Goal: Task Accomplishment & Management: Manage account settings

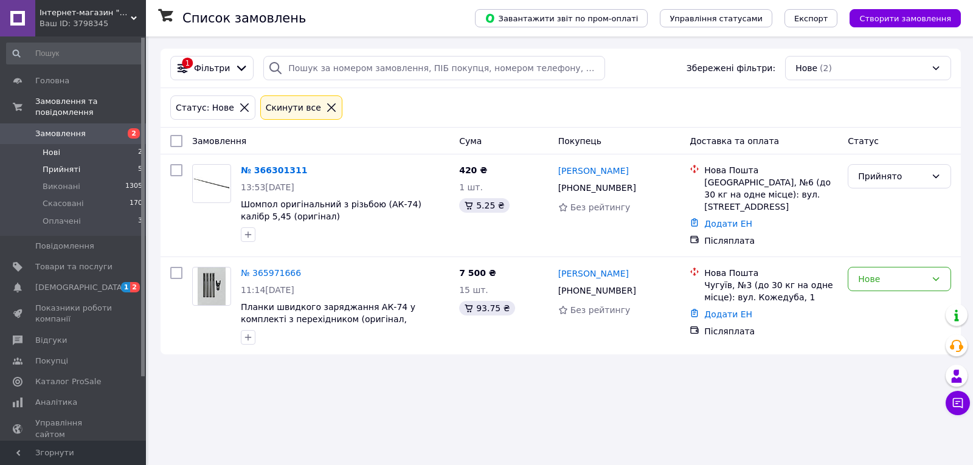
click at [124, 165] on li "Прийняті 5" at bounding box center [75, 169] width 150 height 17
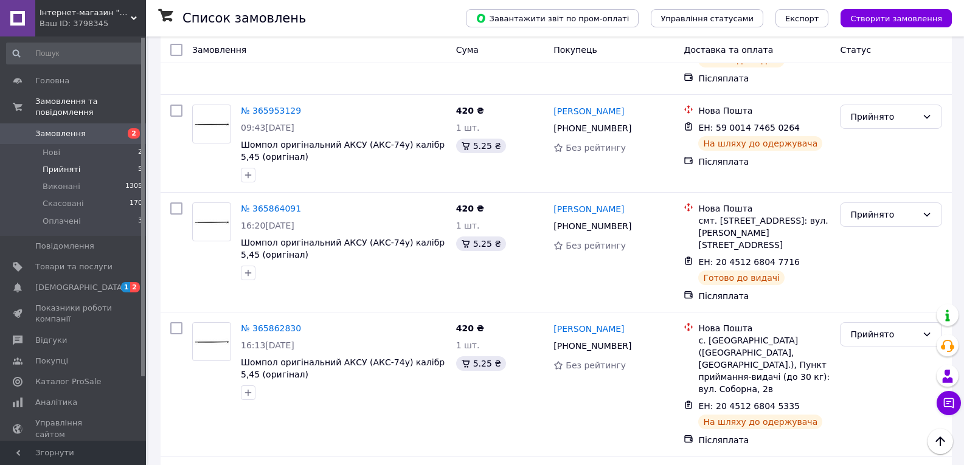
scroll to position [343, 0]
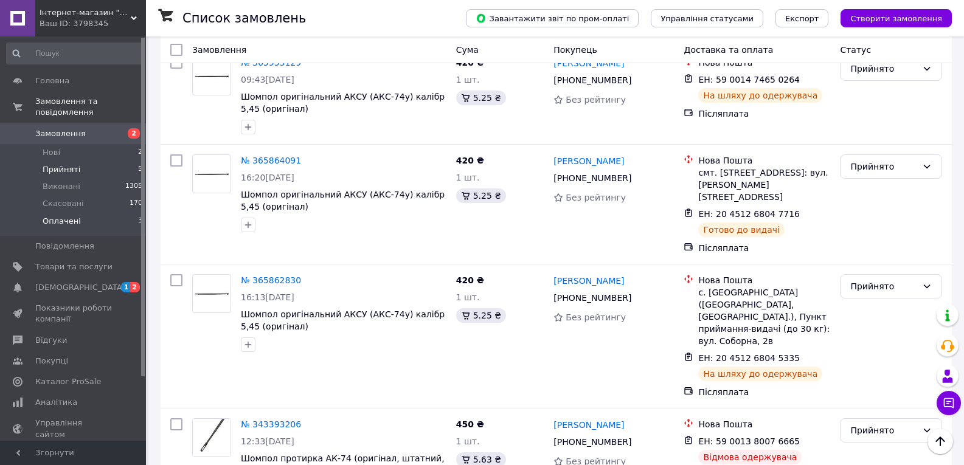
click at [131, 213] on li "Оплачені 3" at bounding box center [75, 224] width 150 height 23
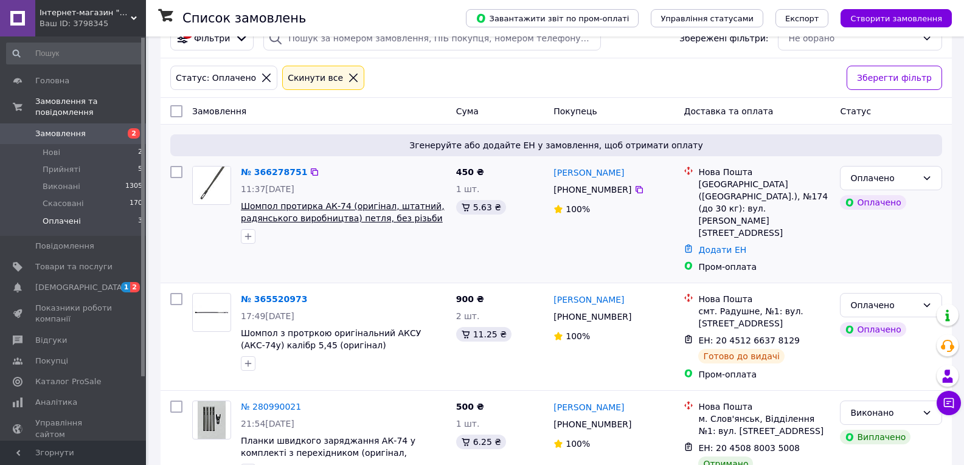
scroll to position [46, 0]
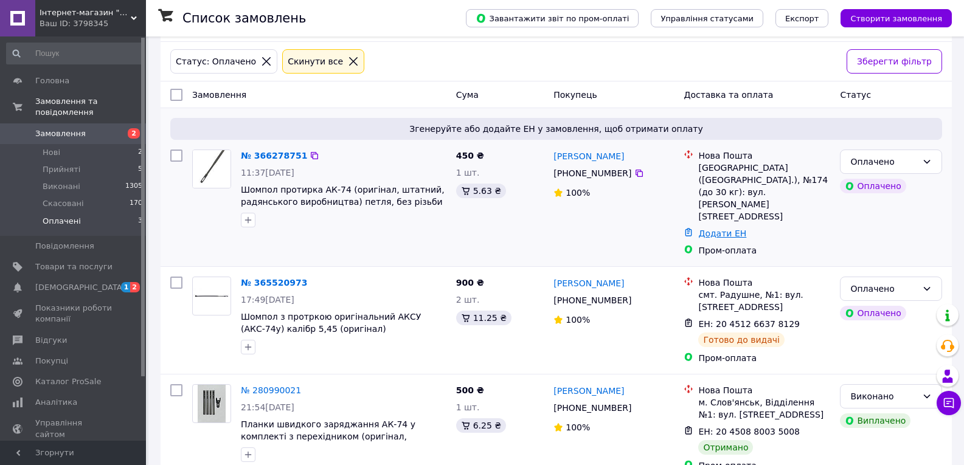
click at [704, 229] on link "Додати ЕН" at bounding box center [722, 234] width 48 height 10
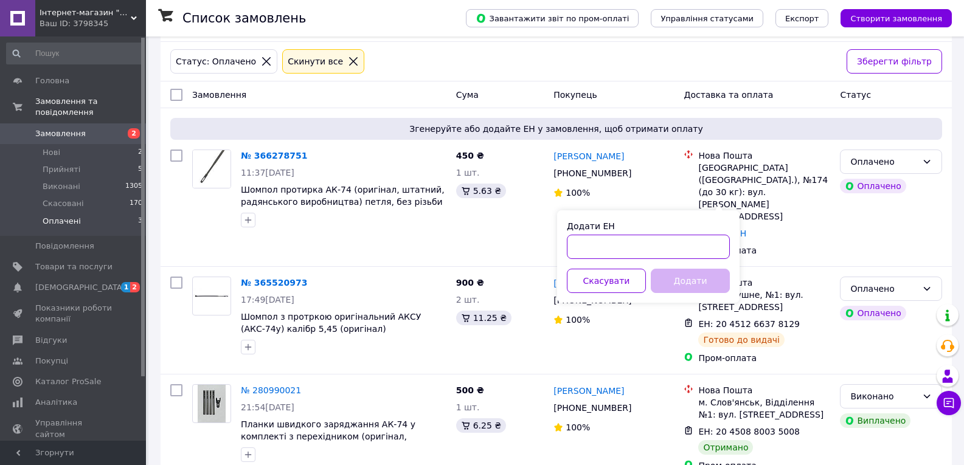
click at [686, 246] on input "Додати ЕН" at bounding box center [648, 247] width 163 height 24
type input "20451269187522"
click at [678, 284] on button "Додати" at bounding box center [690, 281] width 79 height 24
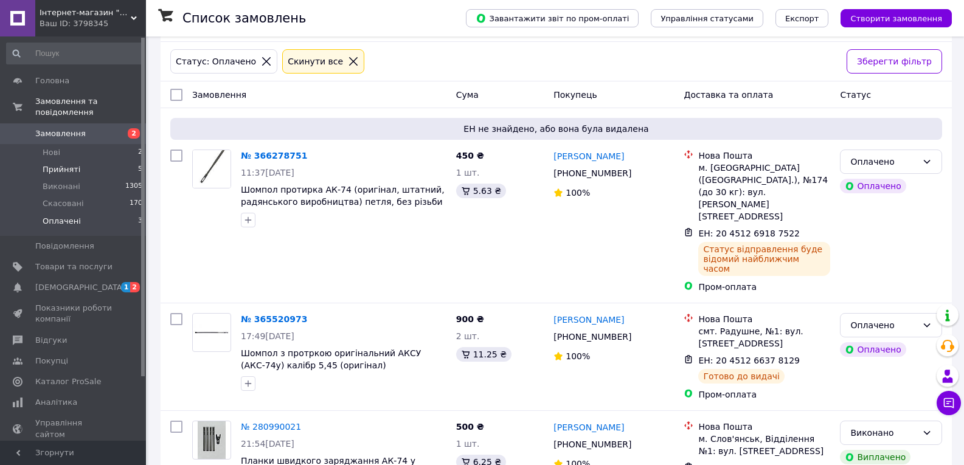
click at [115, 161] on li "Прийняті 5" at bounding box center [75, 169] width 150 height 17
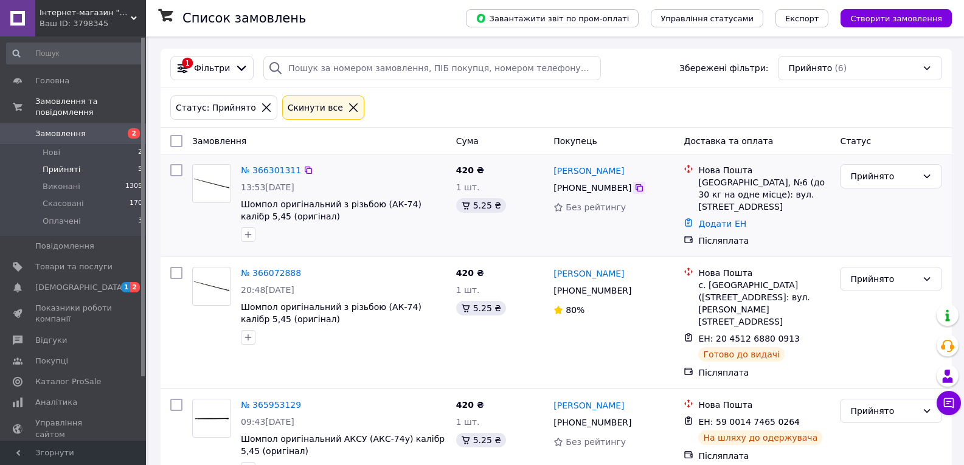
click at [635, 189] on icon at bounding box center [640, 188] width 10 height 10
click at [635, 190] on icon at bounding box center [640, 188] width 10 height 10
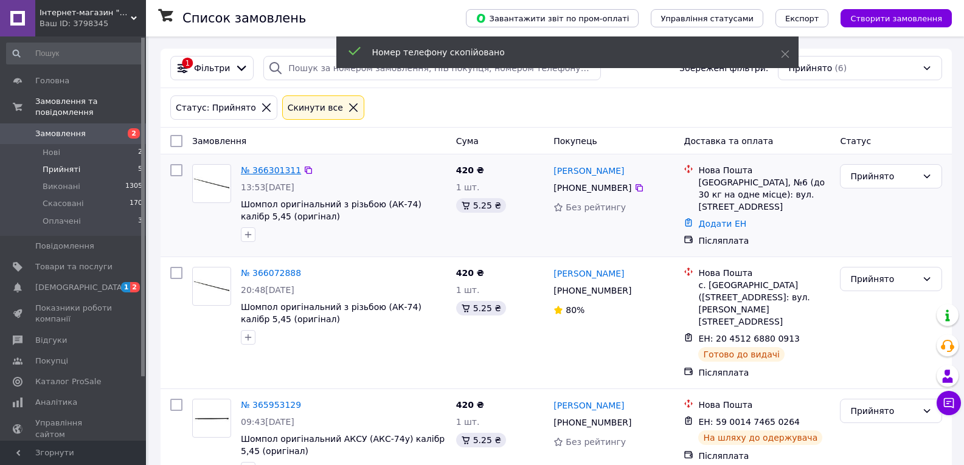
click at [255, 167] on link "№ 366301311" at bounding box center [271, 170] width 60 height 10
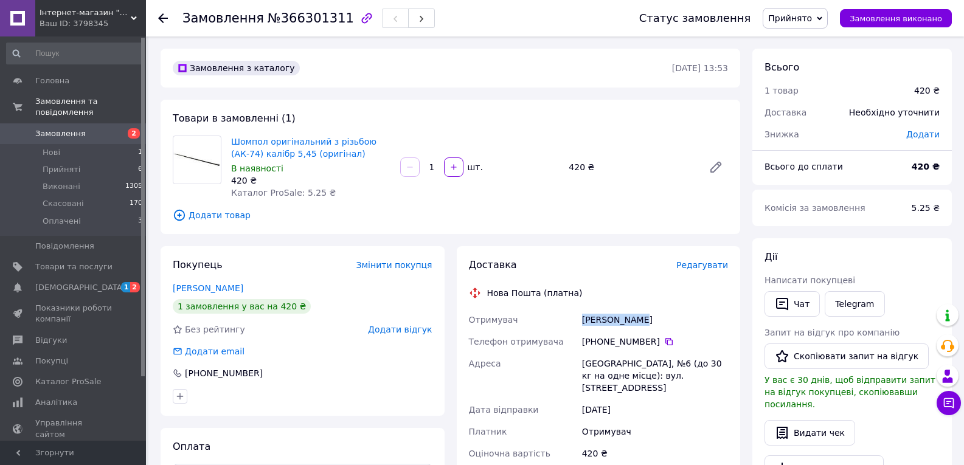
drag, startPoint x: 635, startPoint y: 322, endPoint x: 581, endPoint y: 317, distance: 53.8
click at [576, 316] on div "Отримувач [PERSON_NAME] Телефон отримувача [PHONE_NUMBER]   [GEOGRAPHIC_DATA], …" at bounding box center [599, 426] width 265 height 234
copy div "Отримувач [PERSON_NAME]"
drag, startPoint x: 651, startPoint y: 317, endPoint x: 635, endPoint y: 318, distance: 16.4
click at [635, 318] on div "[PERSON_NAME]" at bounding box center [655, 320] width 151 height 22
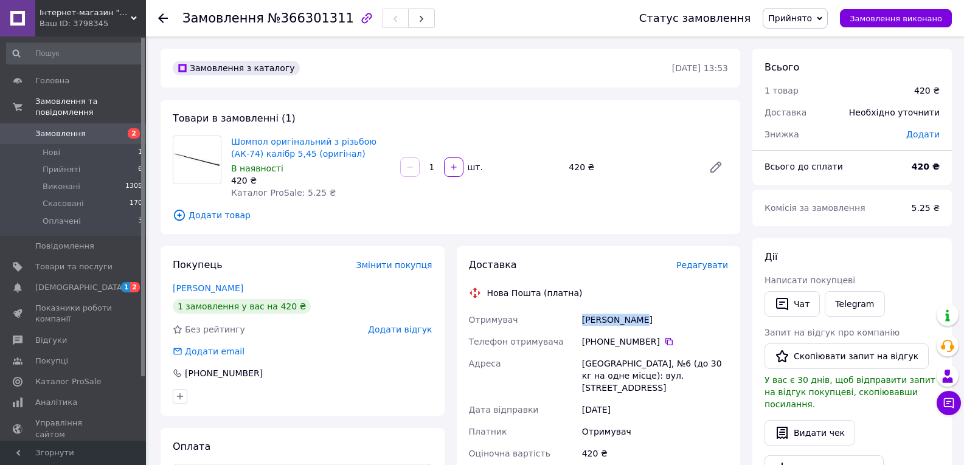
copy div "[PERSON_NAME]"
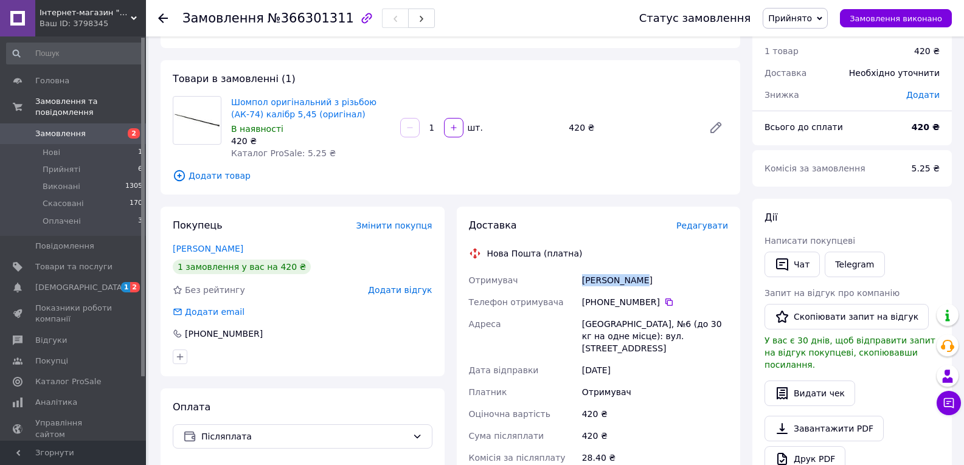
scroll to position [61, 0]
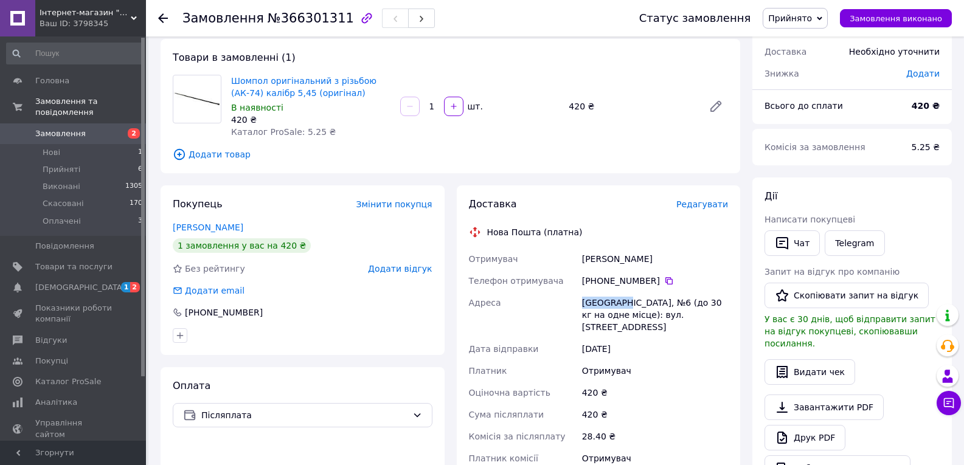
drag, startPoint x: 621, startPoint y: 302, endPoint x: 579, endPoint y: 298, distance: 41.5
click at [580, 298] on div "[GEOGRAPHIC_DATA], №6 (до 30 кг на одне місце): вул. [STREET_ADDRESS]" at bounding box center [655, 315] width 151 height 46
copy div "[GEOGRAPHIC_DATA]"
